Goal: Information Seeking & Learning: Learn about a topic

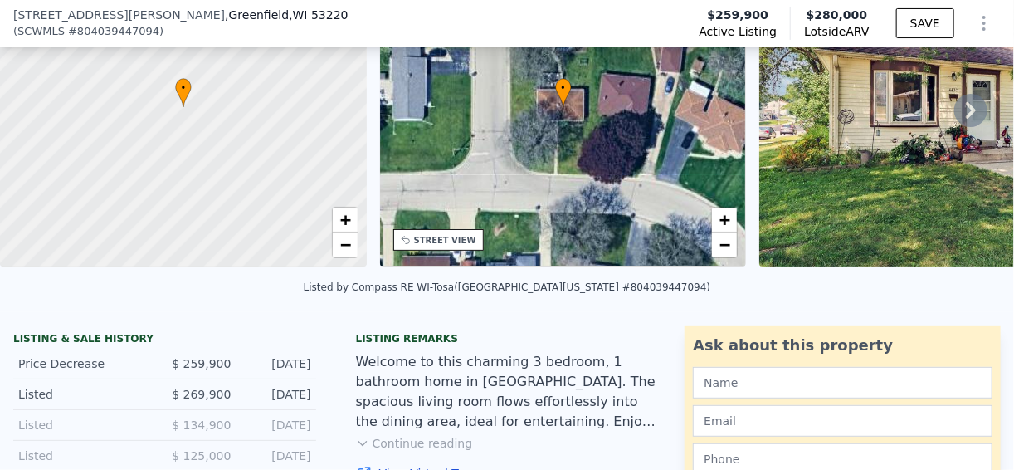
scroll to position [325, 0]
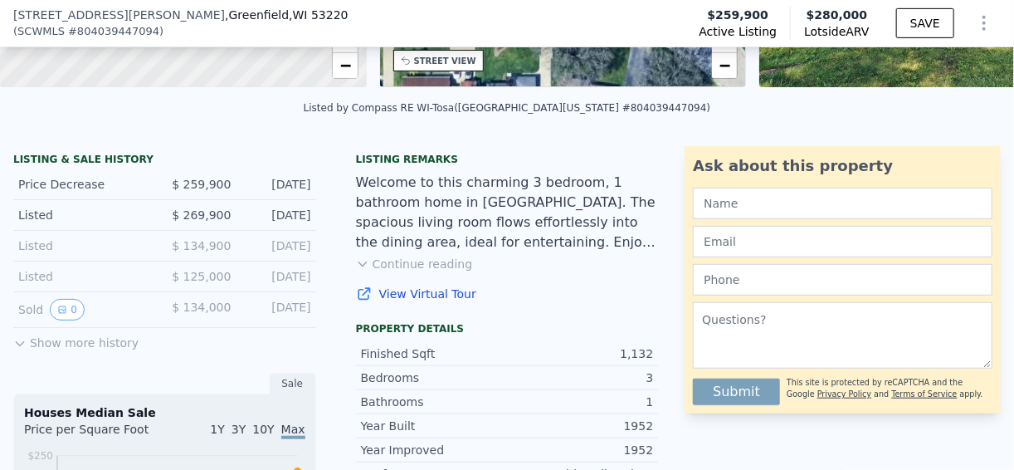
click at [76, 351] on button "Show more history" at bounding box center [75, 339] width 125 height 23
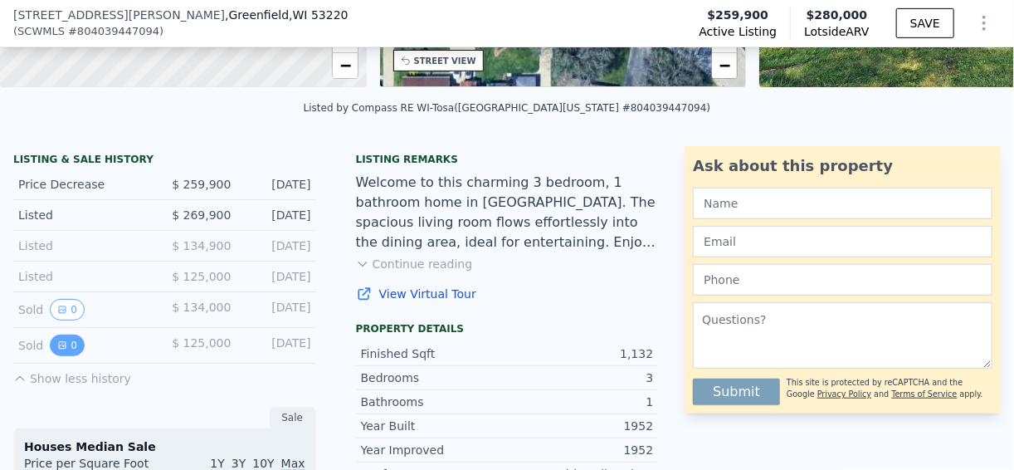
click at [73, 351] on button "0" at bounding box center [67, 346] width 35 height 22
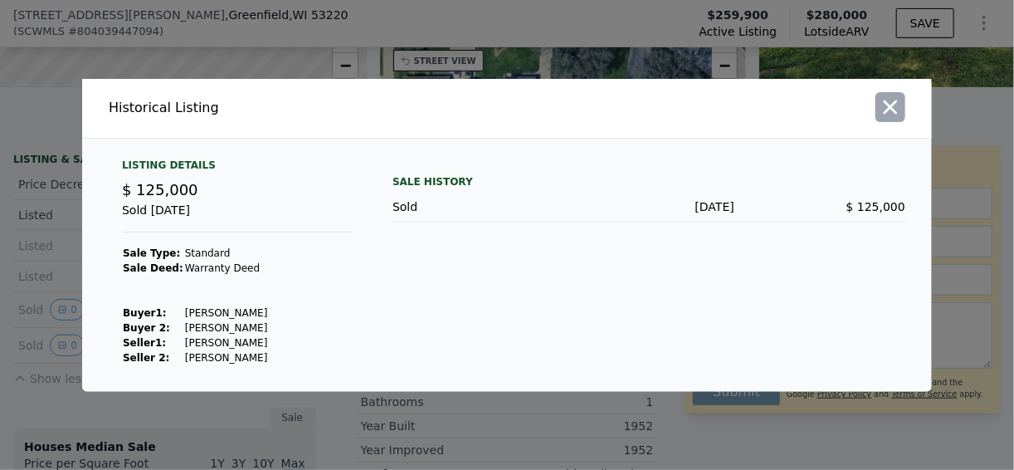
click at [895, 112] on icon "button" at bounding box center [891, 107] width 14 height 14
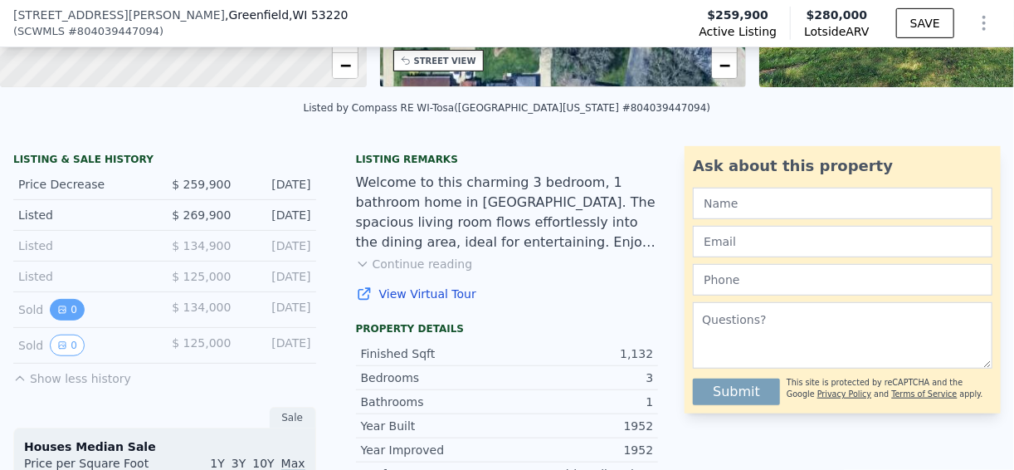
click at [72, 320] on button "0" at bounding box center [67, 310] width 35 height 22
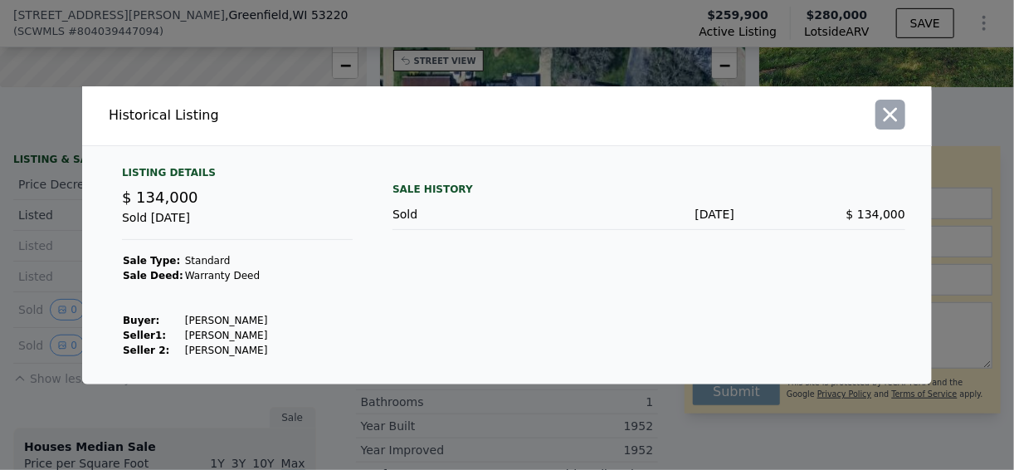
click at [897, 120] on icon "button" at bounding box center [890, 114] width 23 height 23
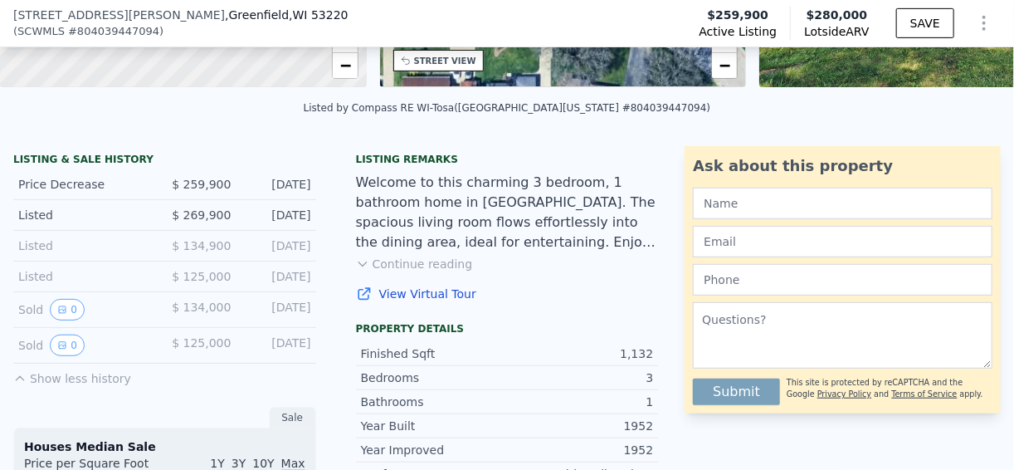
click at [481, 252] on div "Welcome to this charming 3 bedroom, 1 bathroom home in [GEOGRAPHIC_DATA]. The s…" at bounding box center [507, 213] width 303 height 80
click at [405, 252] on div "Welcome to this charming 3 bedroom, 1 bathroom home in [GEOGRAPHIC_DATA]. The s…" at bounding box center [507, 213] width 303 height 80
click at [412, 270] on button "Continue reading" at bounding box center [414, 264] width 117 height 17
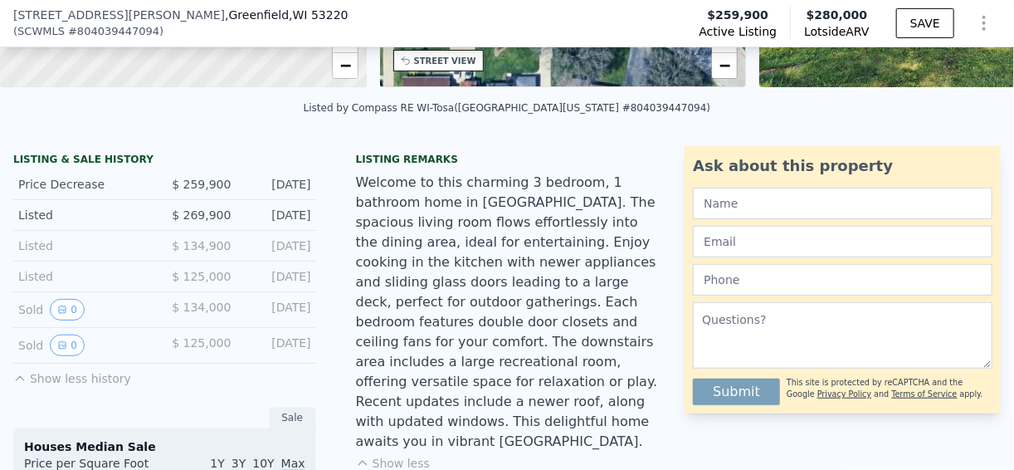
click at [555, 255] on div "Welcome to this charming 3 bedroom, 1 bathroom home in [GEOGRAPHIC_DATA]. The s…" at bounding box center [507, 312] width 303 height 279
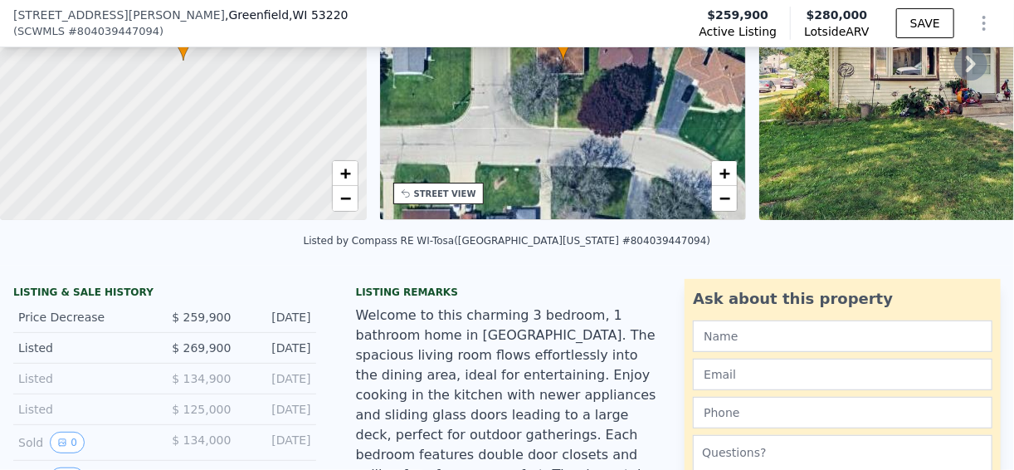
scroll to position [193, 0]
click at [169, 382] on div "$ 134,900" at bounding box center [197, 378] width 66 height 17
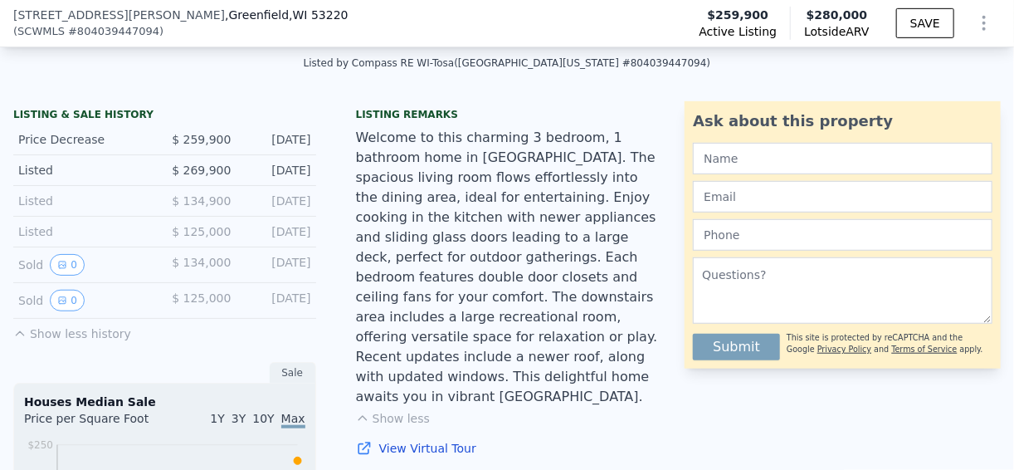
scroll to position [392, 0]
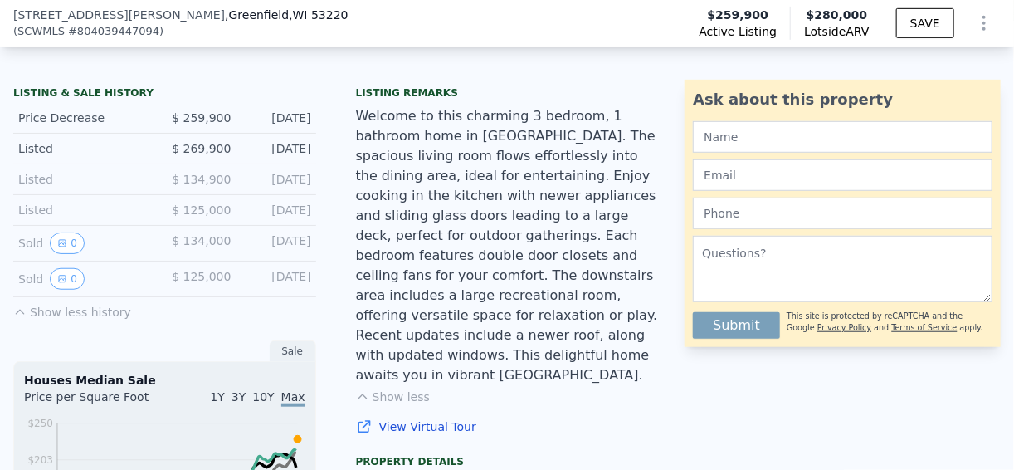
click at [150, 251] on div "Sold 0 $ 134,000 [DATE]" at bounding box center [164, 244] width 303 height 36
click at [154, 297] on div "Sold 0 $ 125,000 [DATE]" at bounding box center [164, 280] width 303 height 36
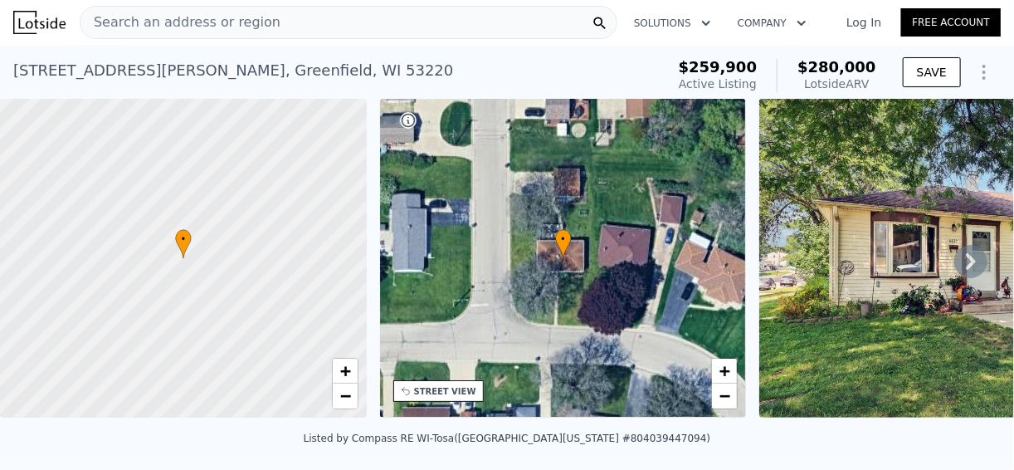
scroll to position [0, 0]
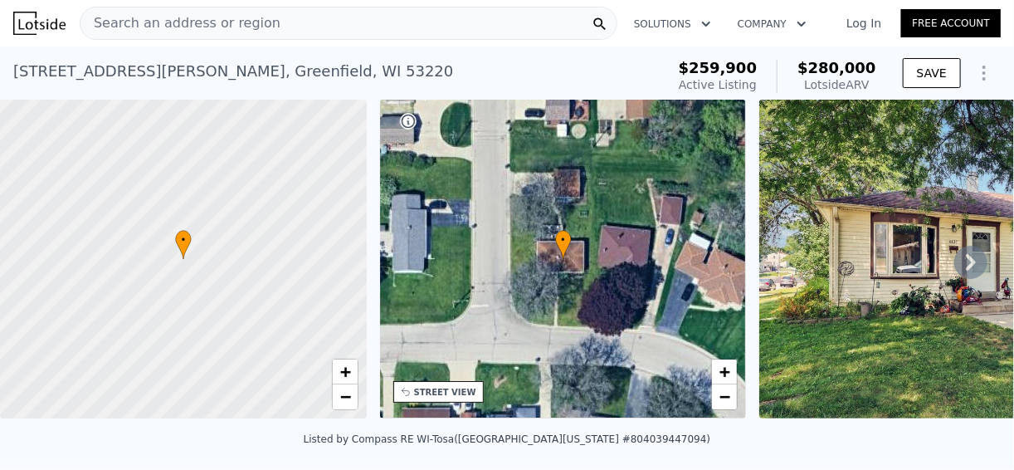
click at [968, 273] on icon at bounding box center [971, 262] width 33 height 33
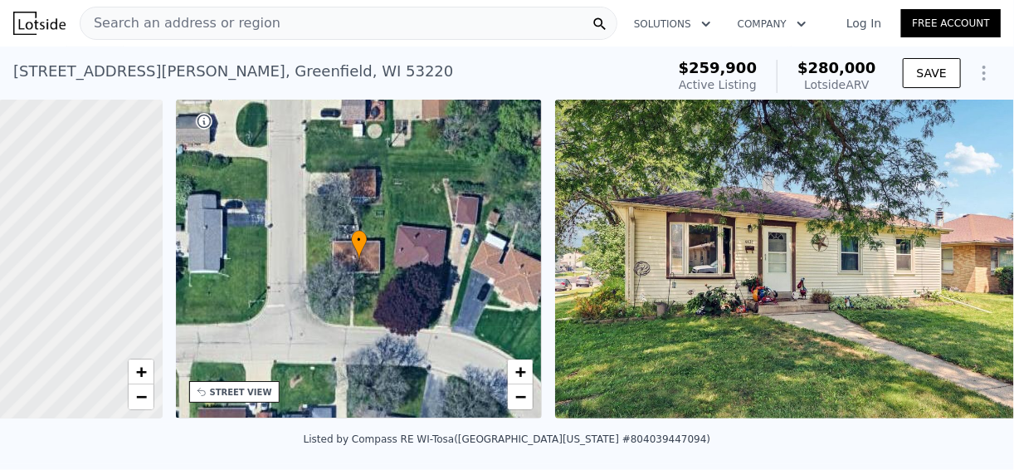
scroll to position [0, 386]
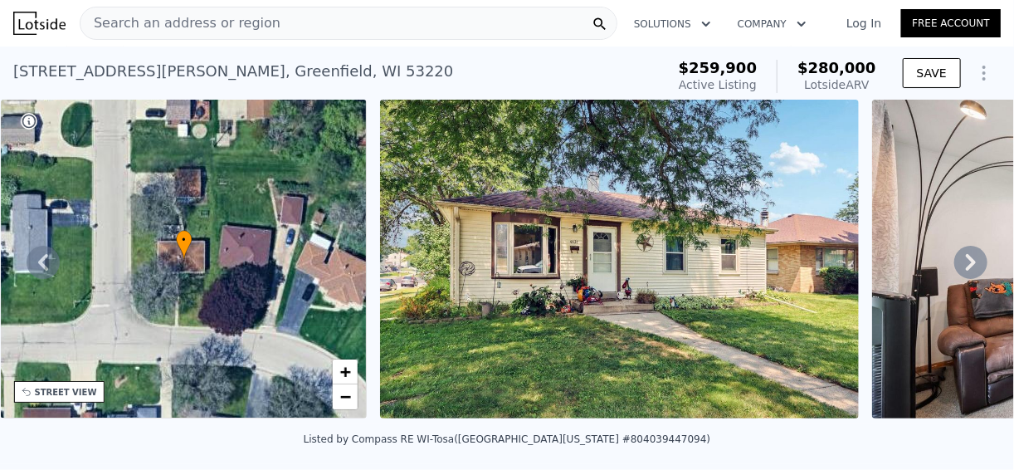
click at [967, 272] on icon at bounding box center [971, 262] width 33 height 33
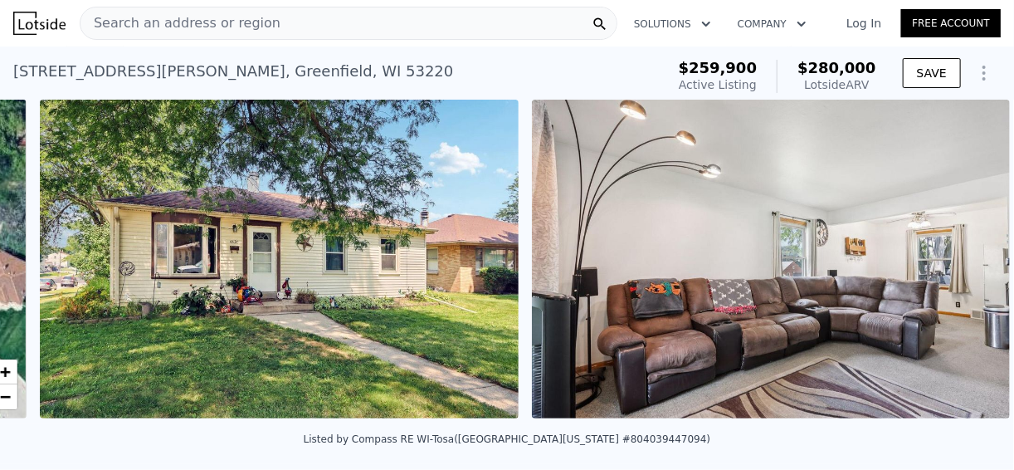
scroll to position [0, 760]
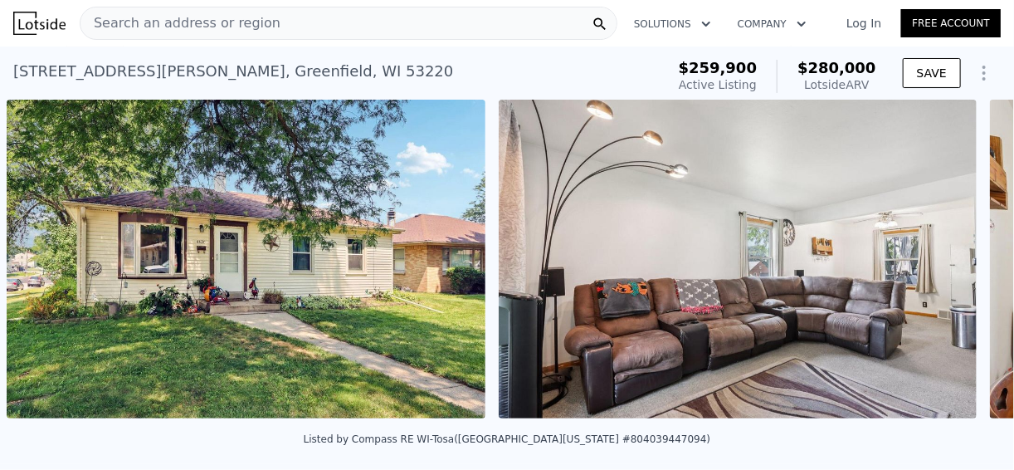
click at [967, 272] on img at bounding box center [738, 259] width 479 height 319
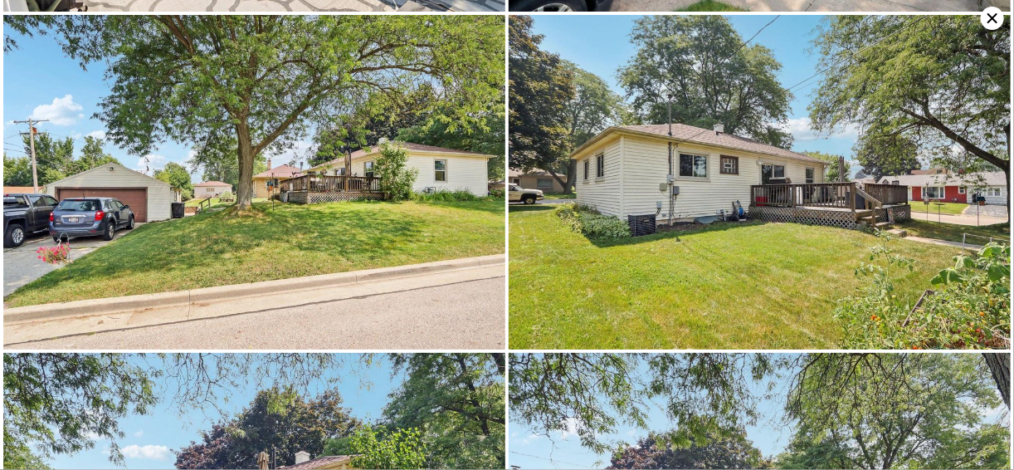
scroll to position [3680, 0]
